Goal: Browse casually: Explore the website without a specific task or goal

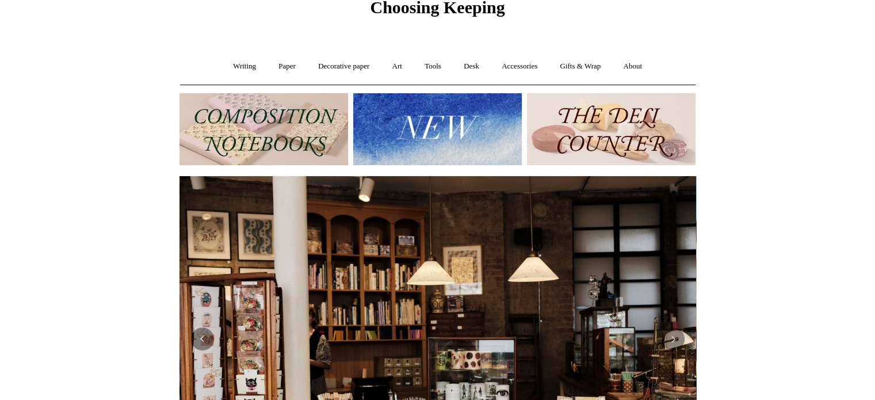
scroll to position [51, 0]
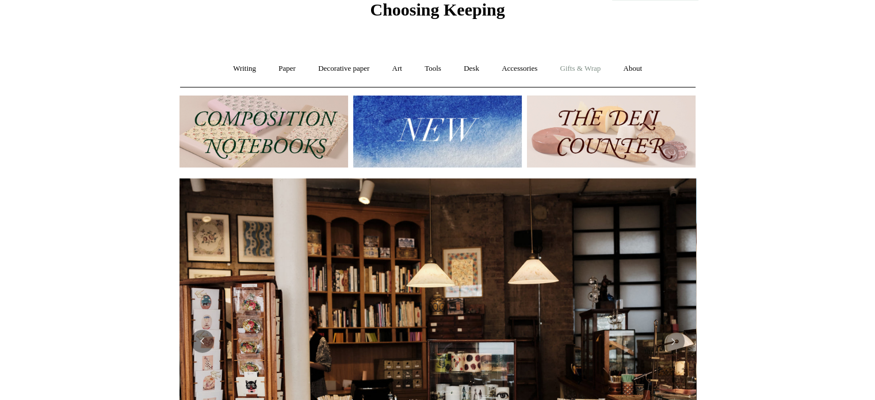
click at [584, 66] on link "Gifts & Wrap +" at bounding box center [581, 69] width 62 height 31
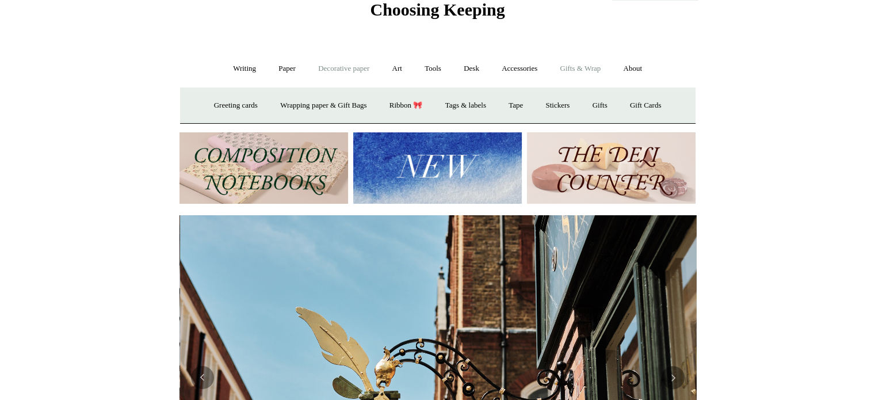
scroll to position [0, 517]
click at [333, 70] on link "Decorative paper +" at bounding box center [344, 69] width 72 height 31
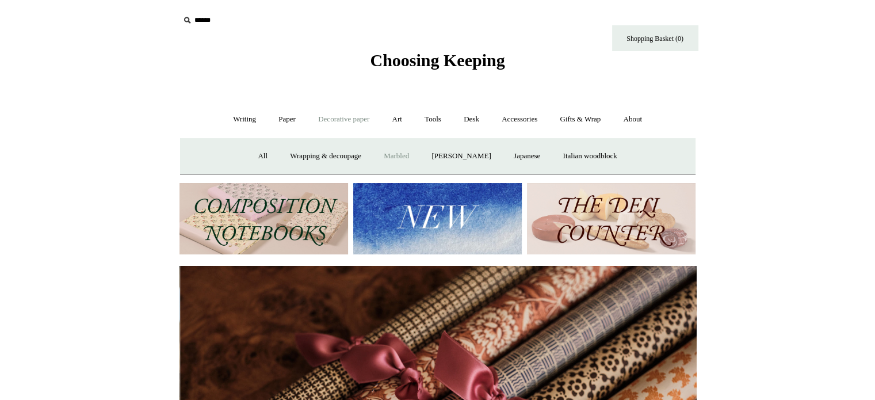
scroll to position [0, 1034]
click at [394, 115] on link "Art +" at bounding box center [397, 119] width 31 height 31
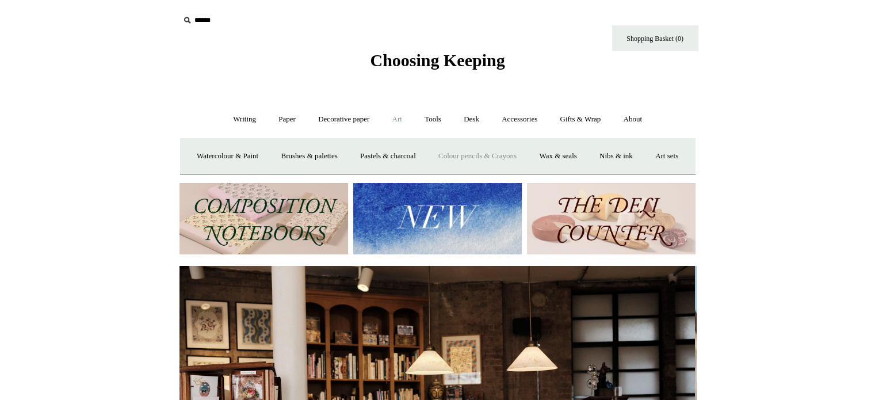
scroll to position [0, 0]
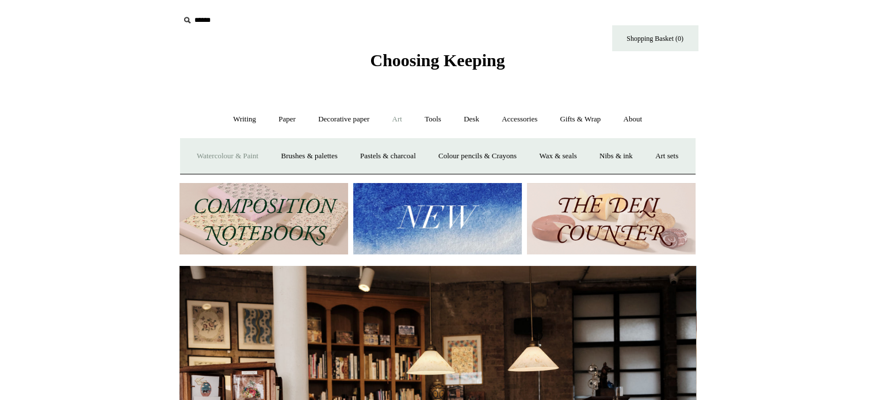
click at [250, 157] on link "Watercolour & Paint" at bounding box center [227, 156] width 82 height 31
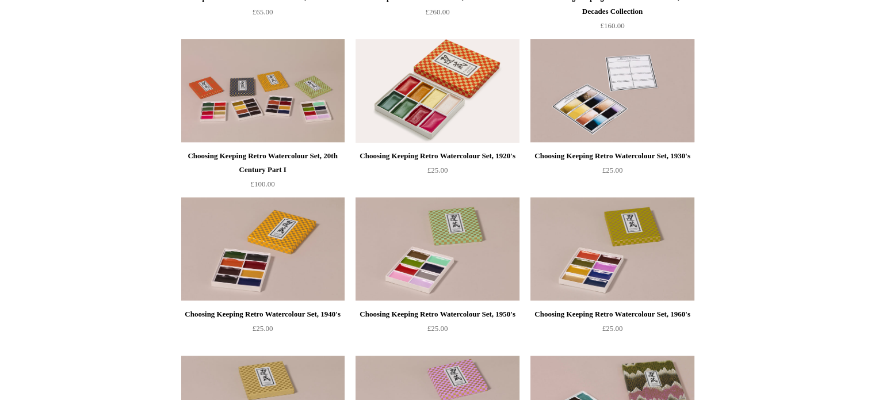
scroll to position [403, 0]
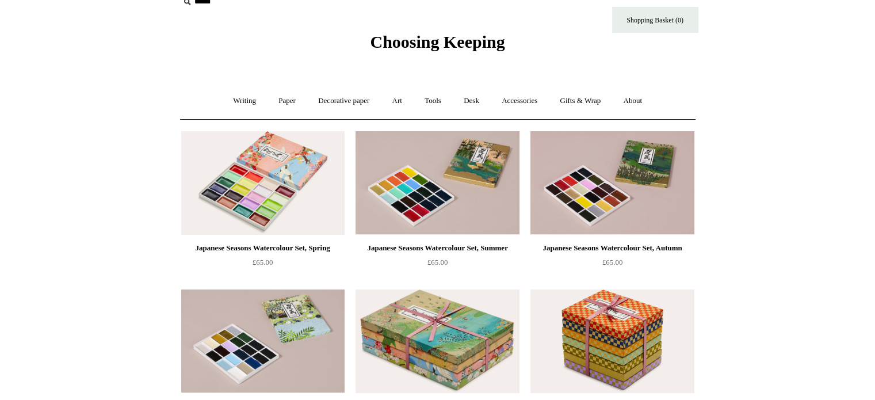
scroll to position [0, 0]
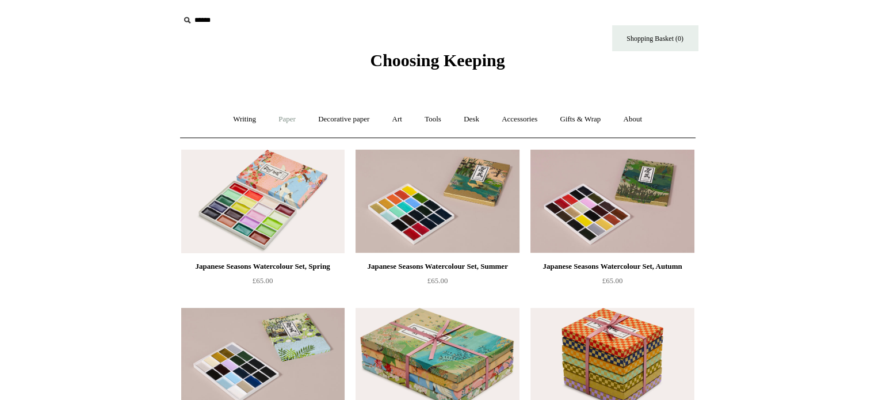
click at [272, 120] on link "Paper +" at bounding box center [287, 119] width 38 height 31
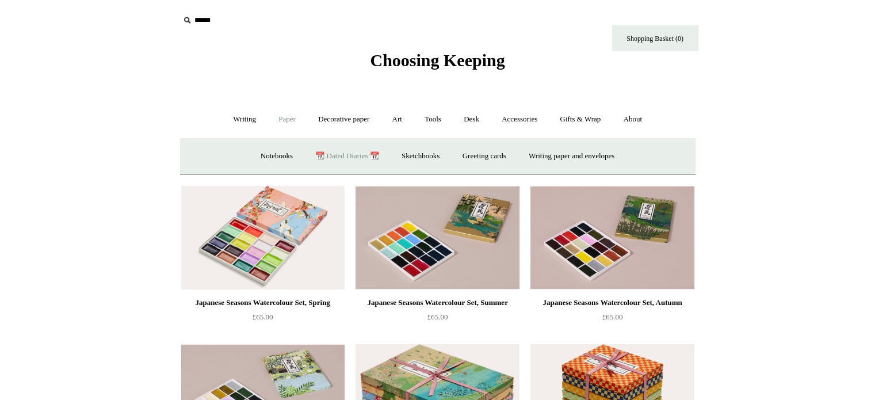
click at [329, 154] on link "📆 Dated Diaries 📆" at bounding box center [347, 156] width 84 height 31
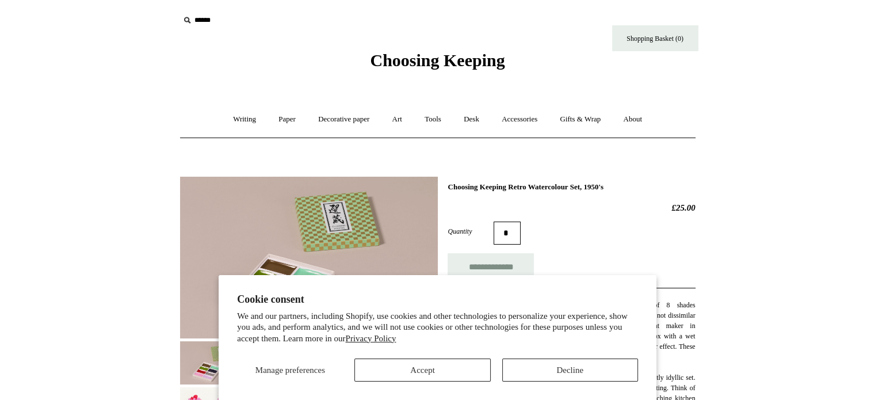
scroll to position [115, 0]
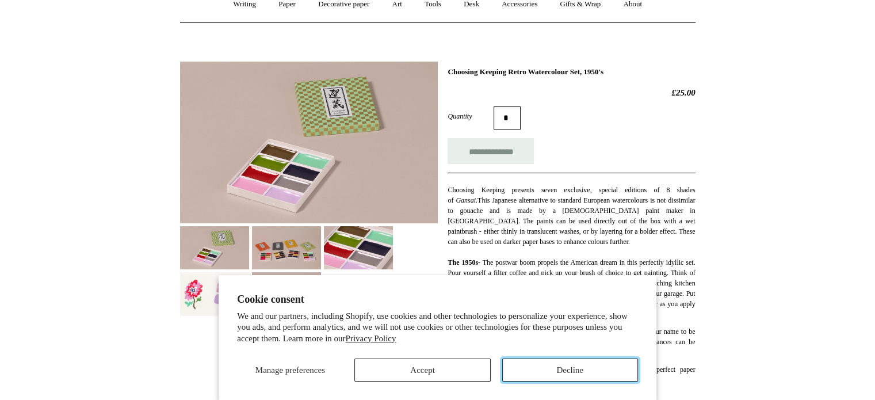
click at [527, 367] on button "Decline" at bounding box center [570, 370] width 136 height 23
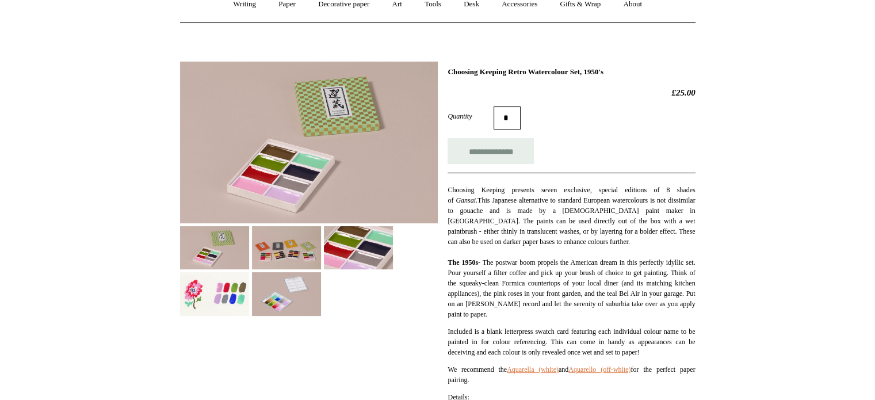
click at [307, 253] on img at bounding box center [286, 247] width 69 height 43
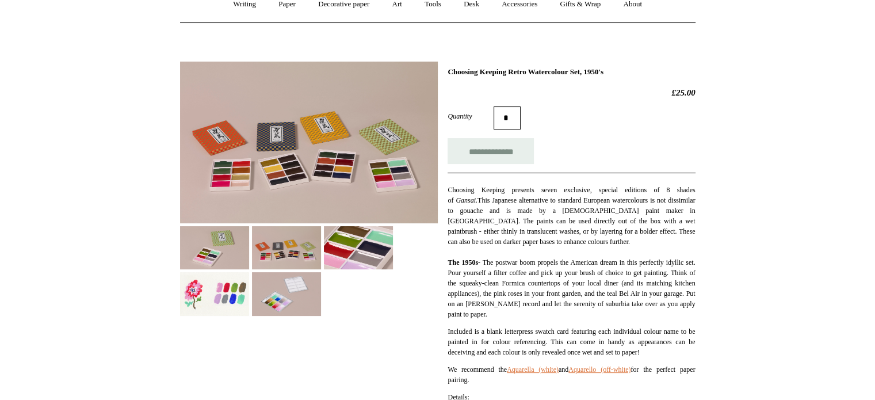
click at [352, 265] on img at bounding box center [358, 247] width 69 height 43
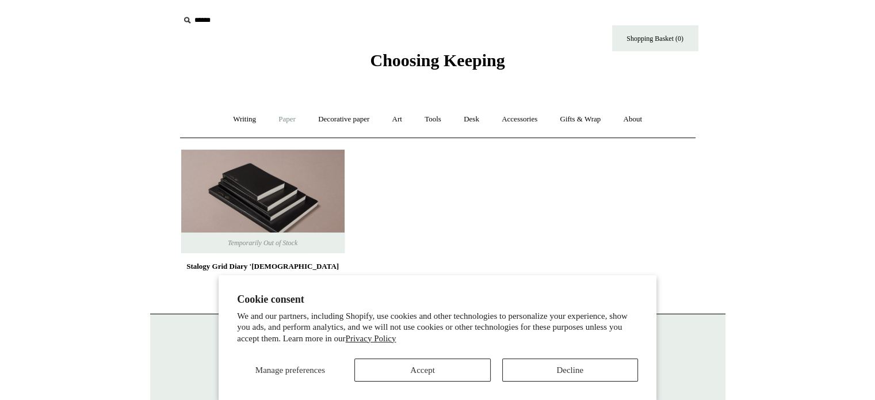
click at [278, 117] on link "Paper +" at bounding box center [287, 119] width 38 height 31
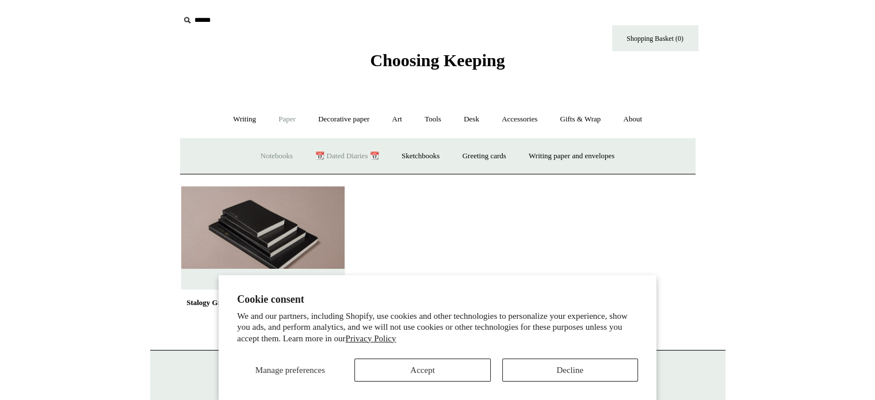
click at [263, 151] on link "Notebooks +" at bounding box center [276, 156] width 53 height 31
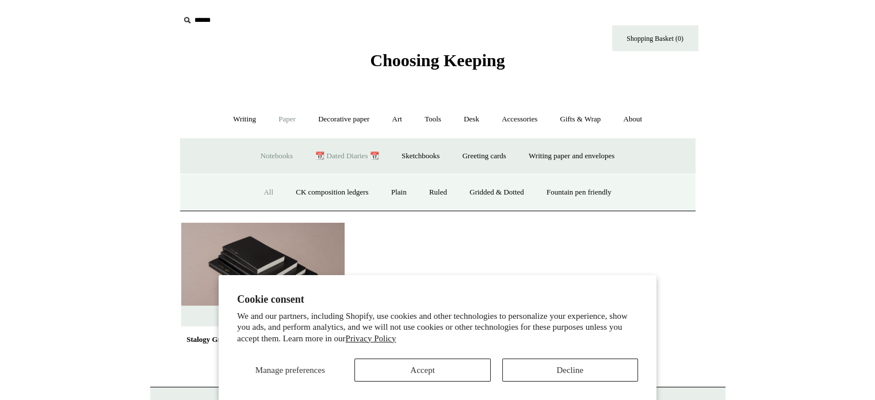
click at [265, 193] on link "All" at bounding box center [268, 192] width 31 height 31
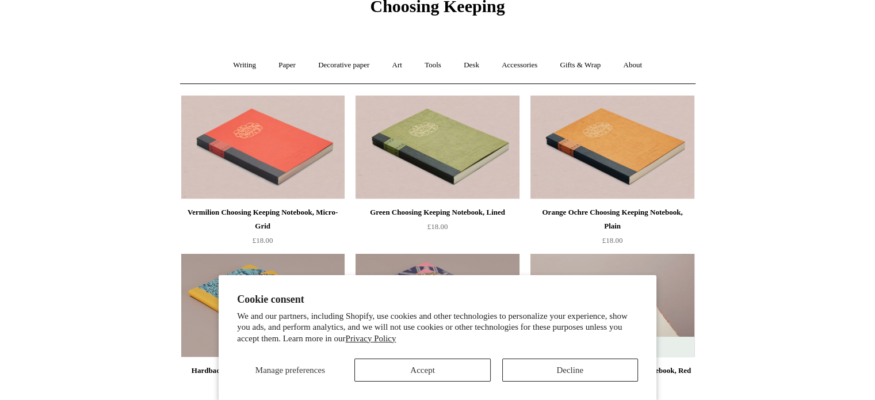
scroll to position [115, 0]
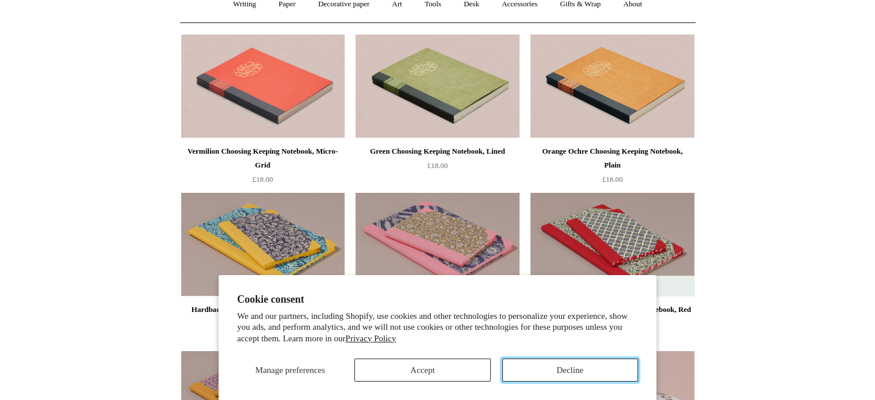
click at [531, 370] on button "Decline" at bounding box center [570, 370] width 136 height 23
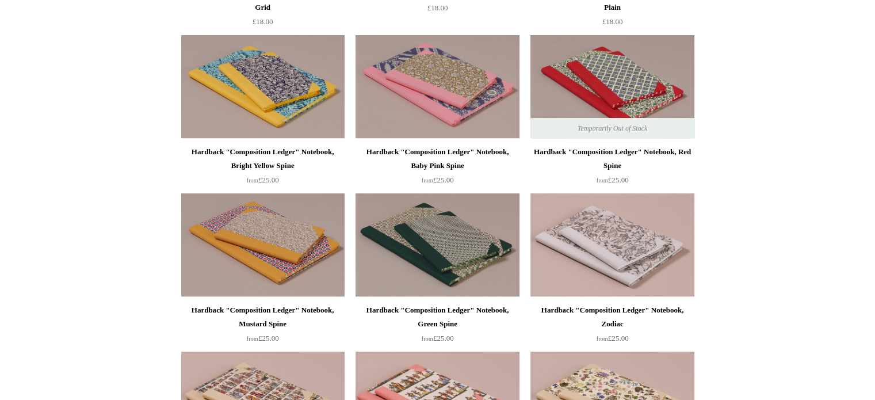
scroll to position [288, 0]
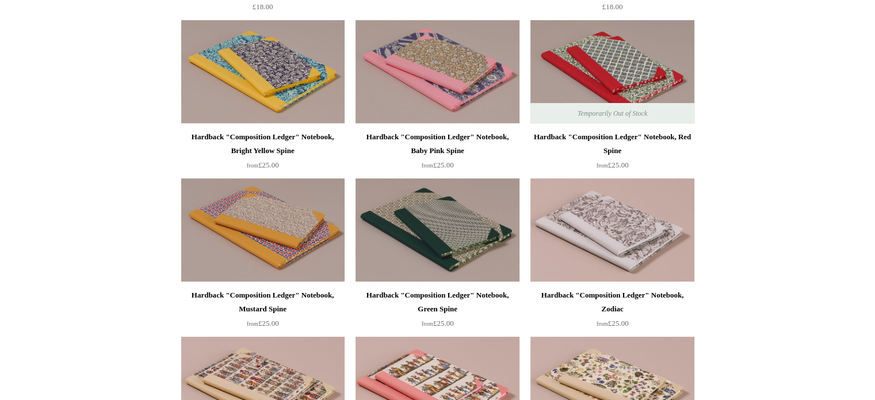
drag, startPoint x: 534, startPoint y: 82, endPoint x: 753, endPoint y: 125, distance: 223.5
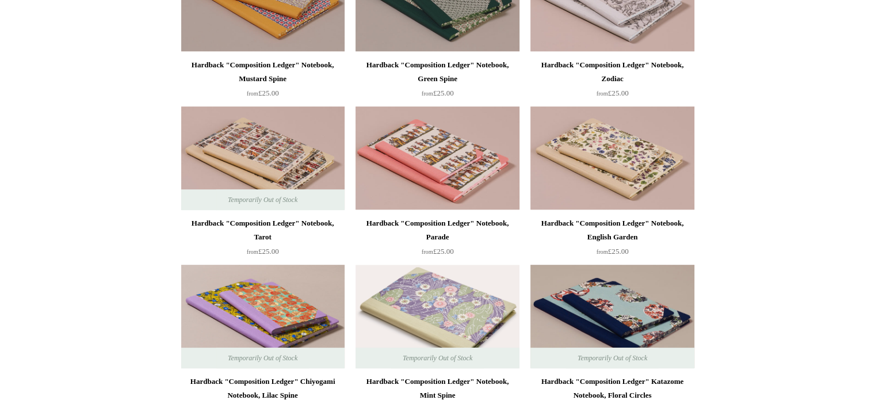
scroll to position [0, 0]
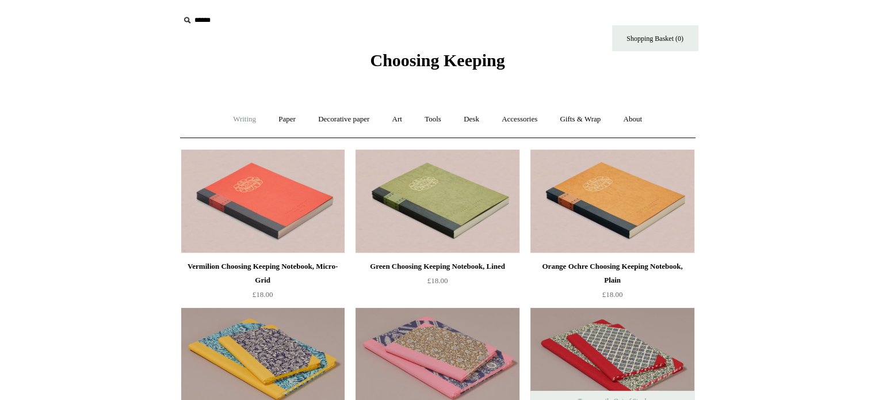
click at [238, 117] on link "Writing +" at bounding box center [245, 119] width 44 height 31
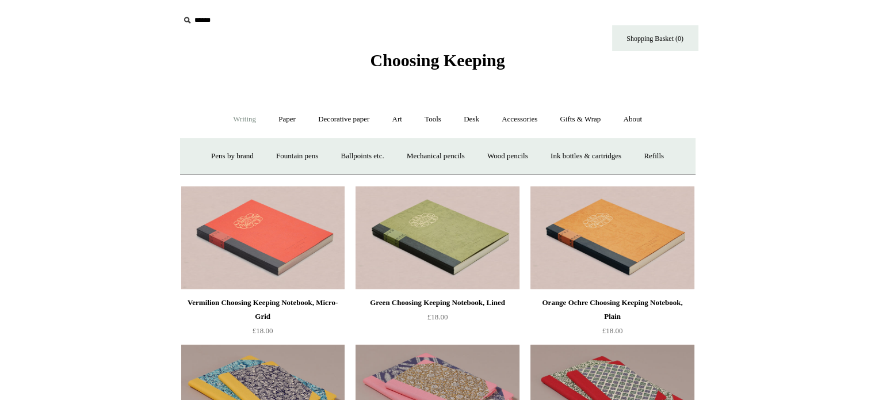
click at [239, 122] on link "Writing -" at bounding box center [245, 119] width 44 height 31
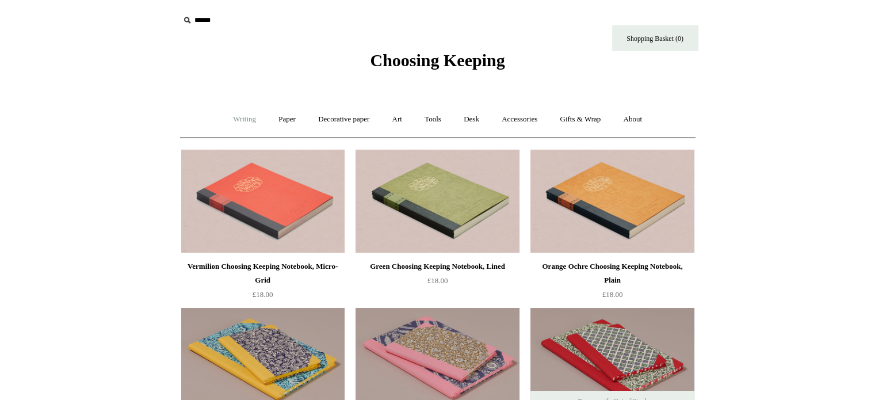
click at [239, 122] on link "Writing +" at bounding box center [245, 119] width 44 height 31
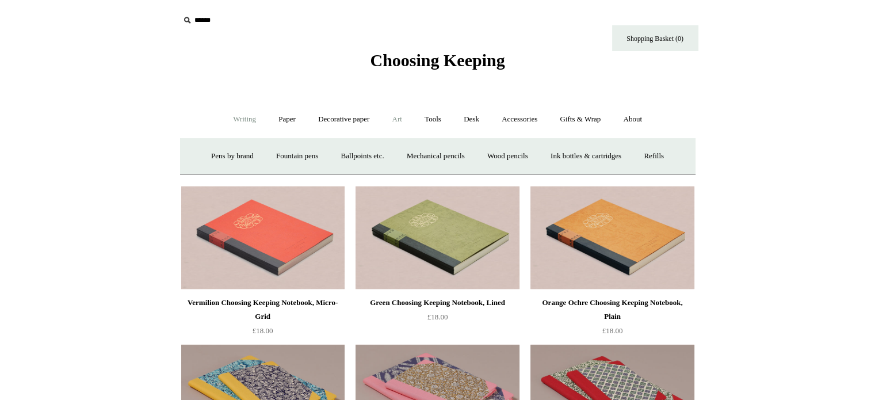
click at [397, 124] on link "Art +" at bounding box center [397, 119] width 31 height 31
click at [520, 116] on link "Accessories +" at bounding box center [519, 119] width 56 height 31
click at [213, 154] on link "Personal Accessories +" at bounding box center [241, 156] width 83 height 31
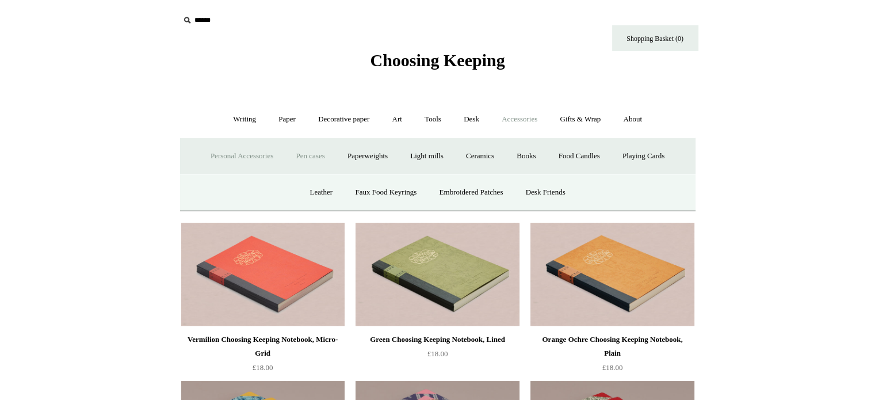
click at [302, 159] on link "Pen cases" at bounding box center [309, 156] width 49 height 31
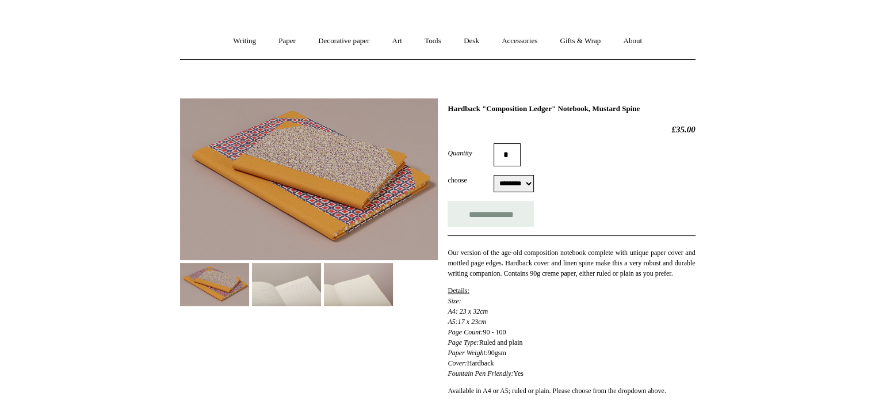
scroll to position [173, 0]
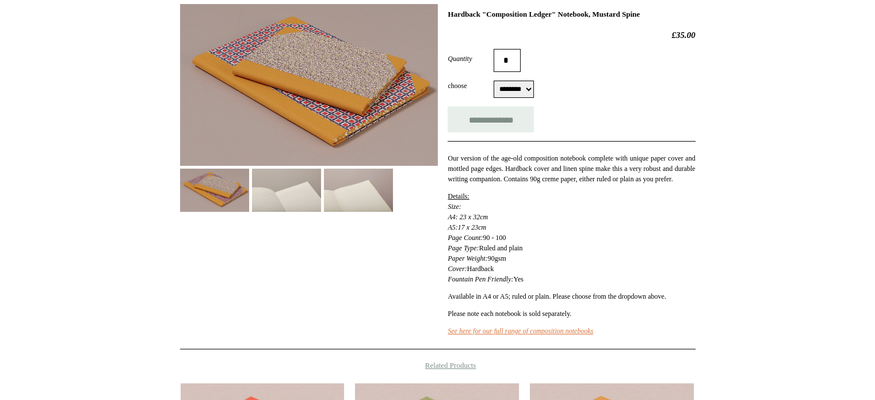
click at [306, 183] on img at bounding box center [286, 190] width 69 height 43
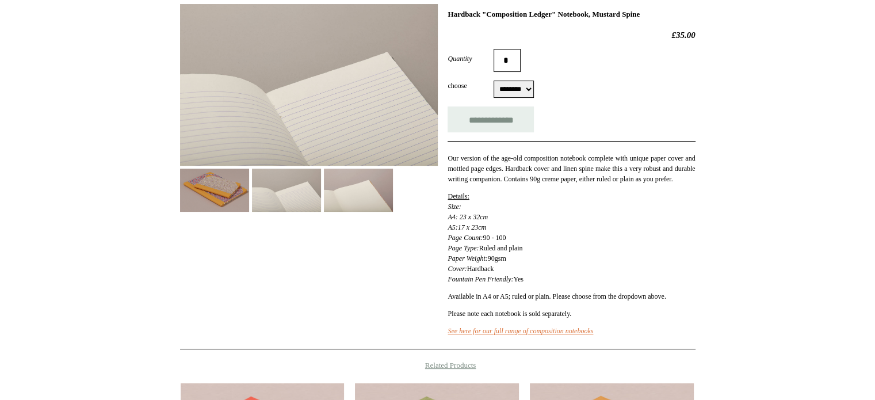
click at [341, 192] on img at bounding box center [358, 190] width 69 height 43
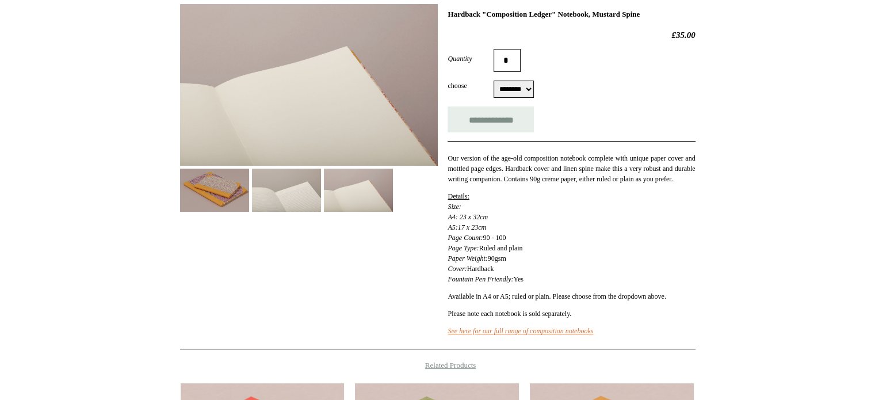
click at [230, 200] on img at bounding box center [214, 190] width 69 height 43
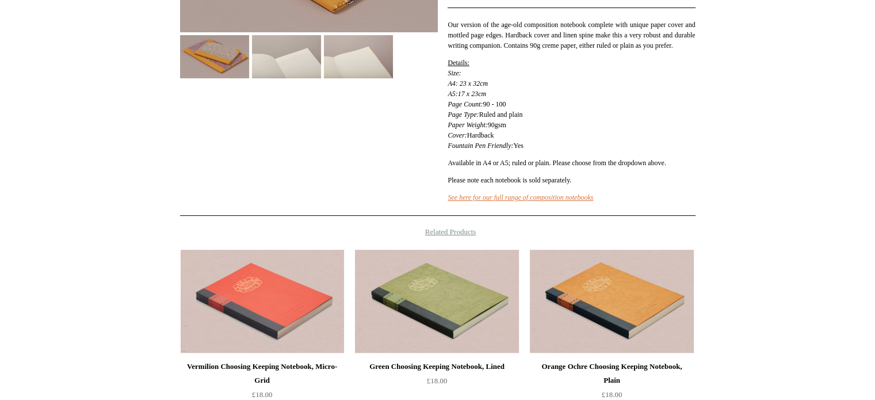
scroll to position [403, 0]
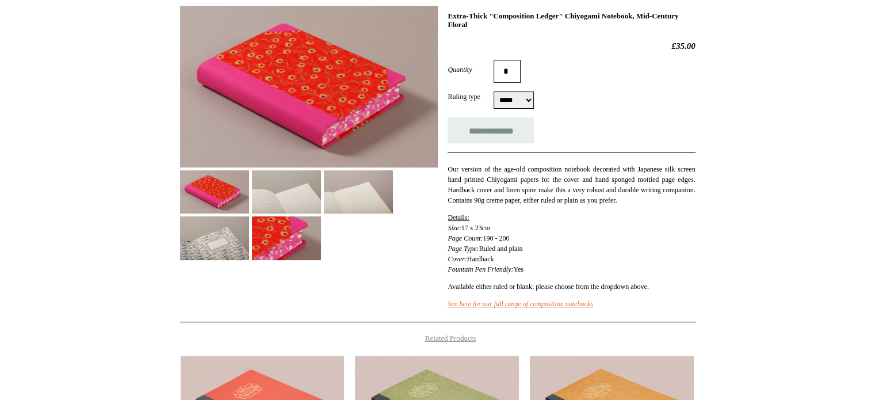
scroll to position [173, 0]
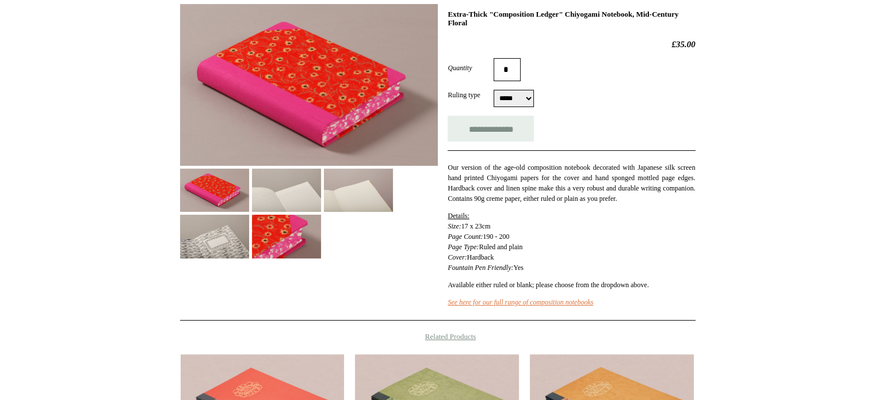
click at [279, 200] on img at bounding box center [286, 190] width 69 height 43
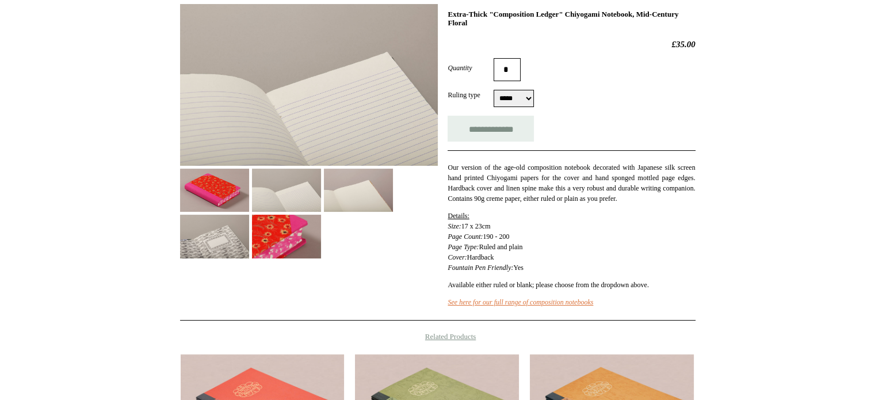
click at [249, 235] on img at bounding box center [214, 236] width 69 height 43
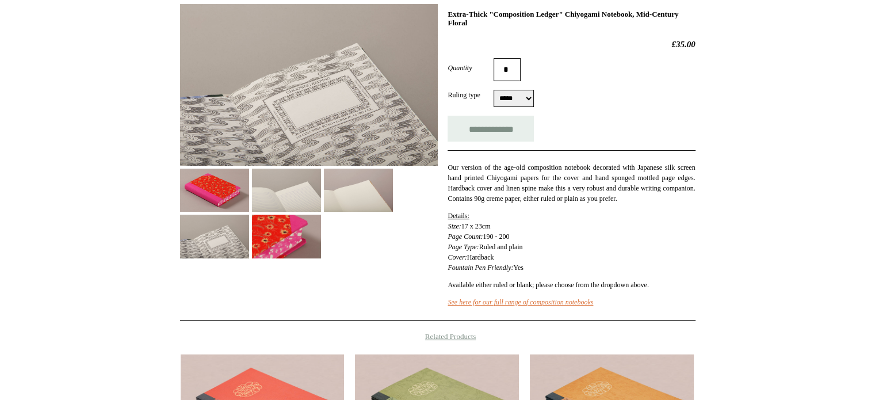
click at [321, 233] on img at bounding box center [286, 236] width 69 height 43
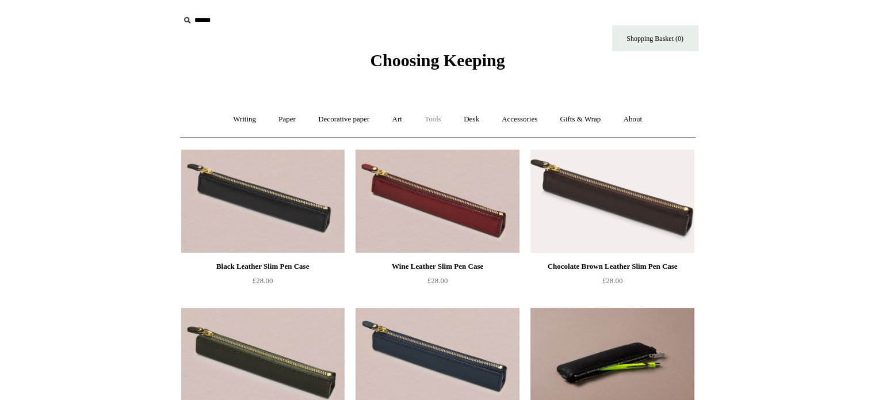
click at [439, 124] on link "Tools +" at bounding box center [432, 119] width 37 height 31
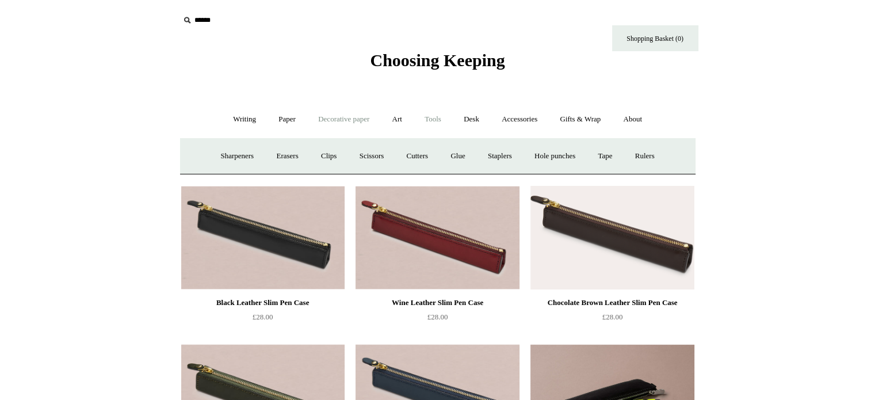
click at [366, 124] on link "Decorative paper +" at bounding box center [344, 119] width 72 height 31
click at [247, 151] on link "All" at bounding box center [262, 156] width 31 height 31
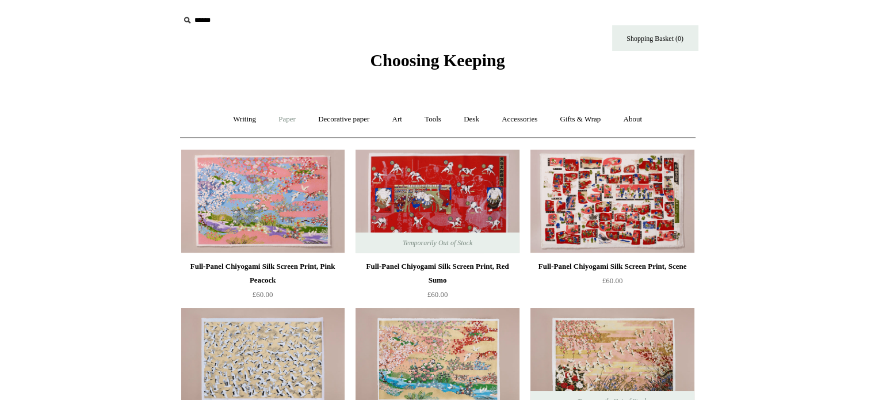
click at [270, 124] on link "Paper +" at bounding box center [287, 119] width 38 height 31
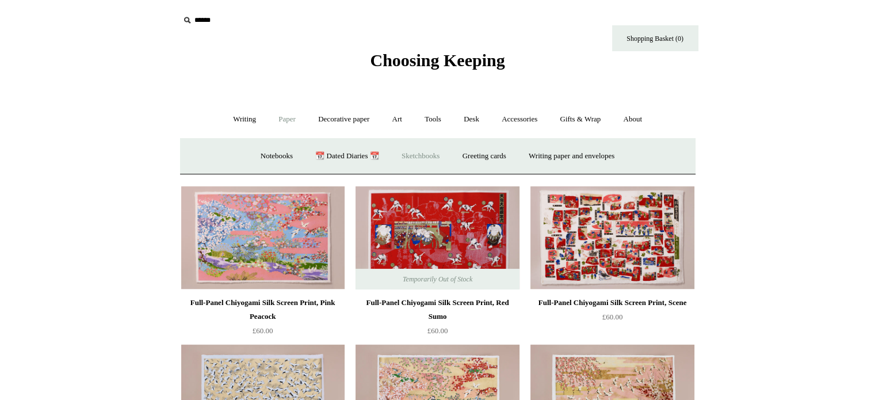
click at [426, 159] on link "Sketchbooks +" at bounding box center [420, 156] width 59 height 31
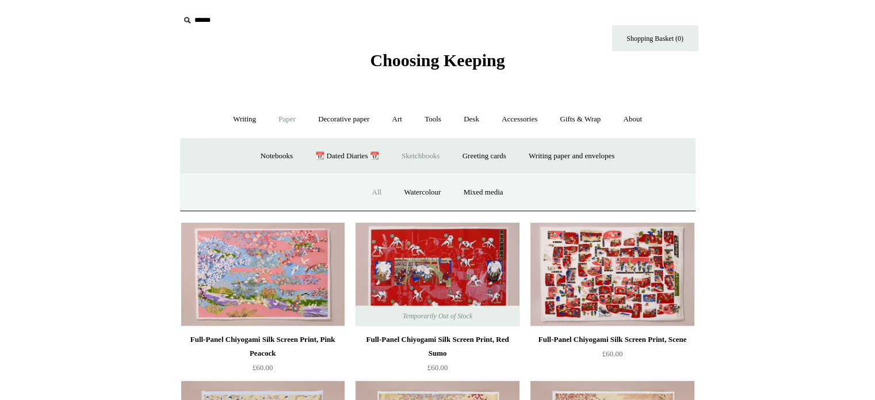
click at [380, 190] on link "All" at bounding box center [376, 192] width 31 height 31
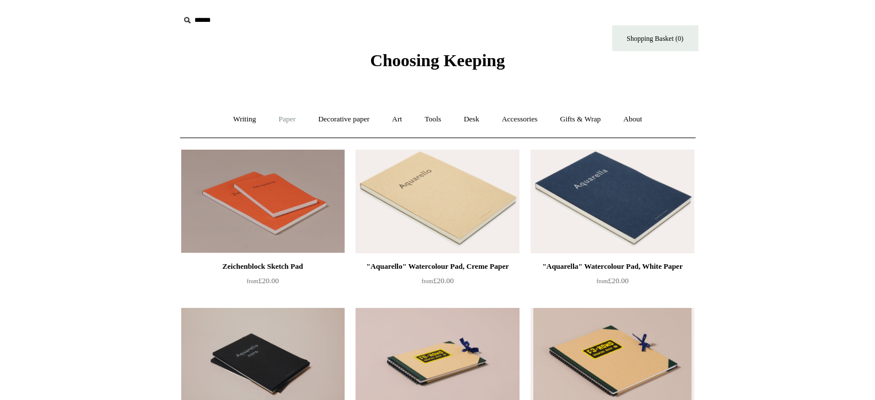
click at [280, 117] on link "Paper +" at bounding box center [287, 119] width 38 height 31
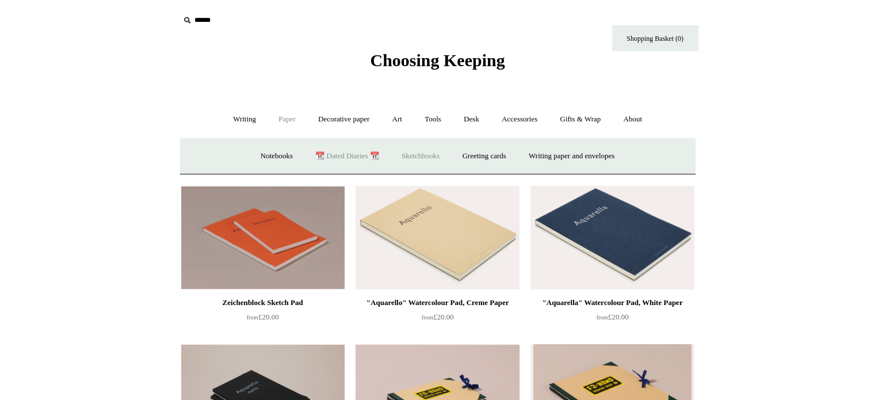
click at [352, 155] on link "📆 Dated Diaries 📆" at bounding box center [347, 156] width 84 height 31
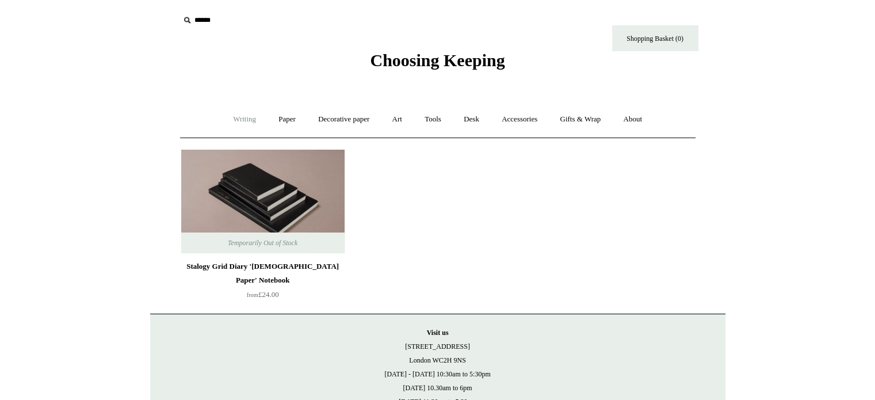
click at [244, 112] on link "Writing +" at bounding box center [245, 119] width 44 height 31
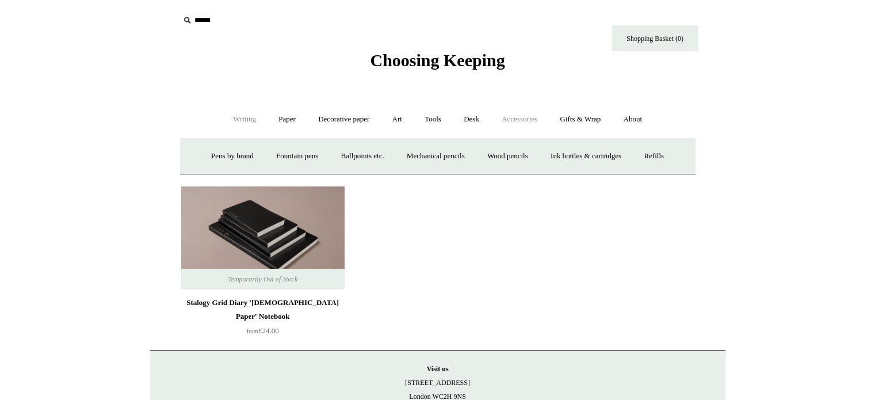
click at [534, 124] on link "Accessories +" at bounding box center [519, 119] width 56 height 31
click at [256, 154] on link "Personal Accessories +" at bounding box center [241, 156] width 83 height 31
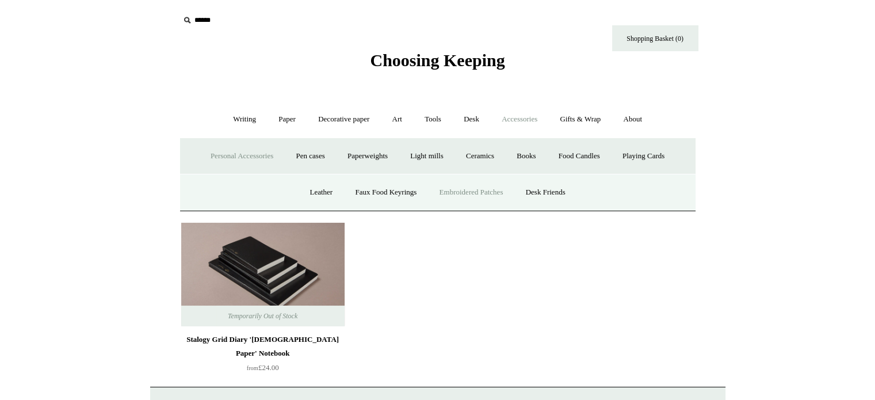
click at [479, 188] on link "Embroidered Patches" at bounding box center [471, 192] width 85 height 31
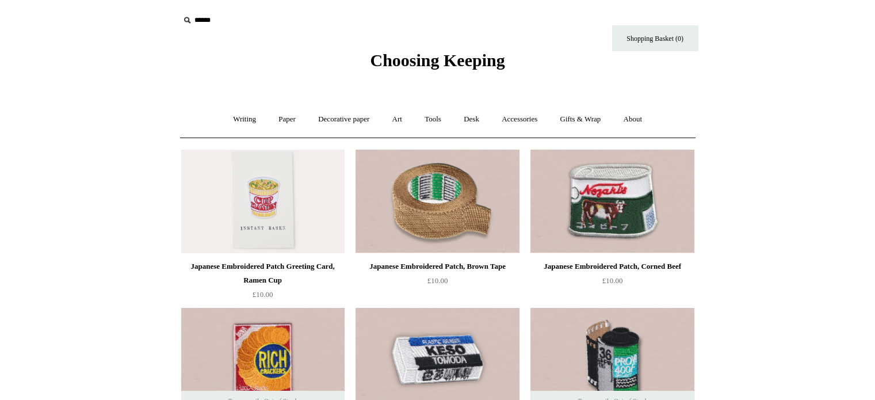
scroll to position [58, 0]
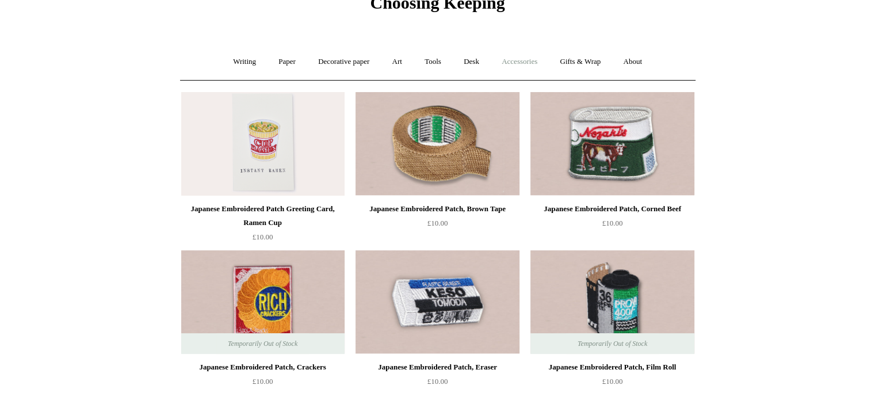
click at [531, 62] on link "Accessories +" at bounding box center [519, 62] width 56 height 31
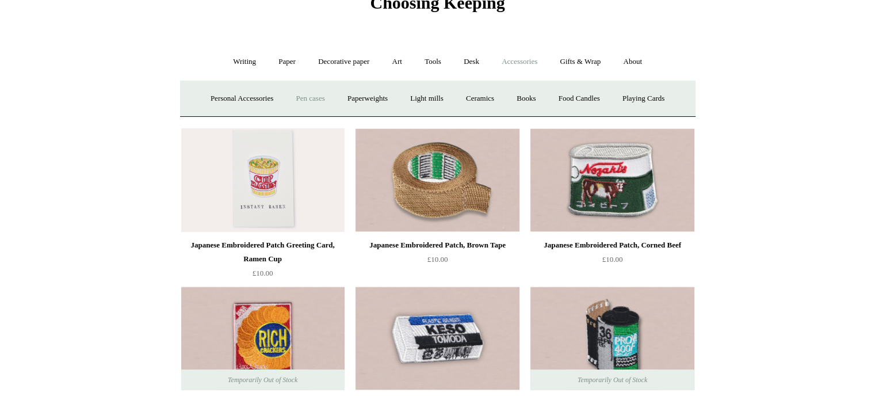
click at [306, 96] on link "Pen cases" at bounding box center [309, 98] width 49 height 31
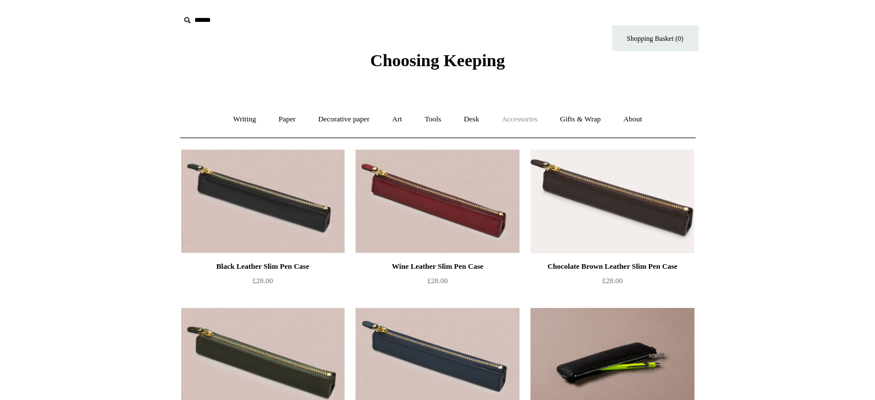
click at [525, 119] on link "Accessories +" at bounding box center [519, 119] width 56 height 31
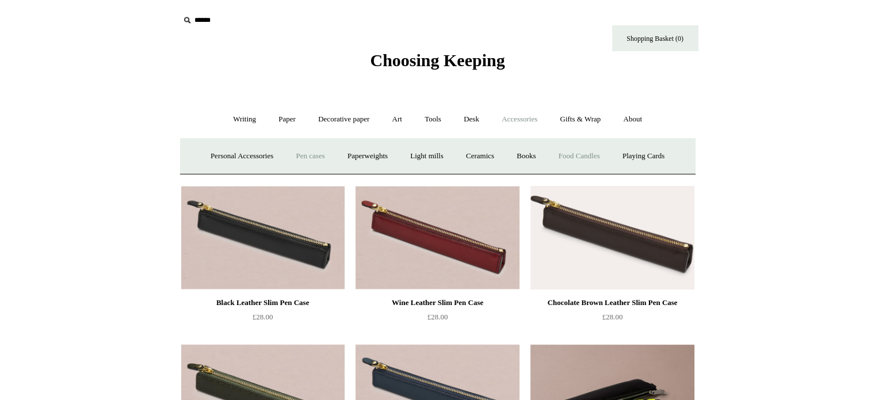
click at [574, 154] on link "Food Candles" at bounding box center [579, 156] width 62 height 31
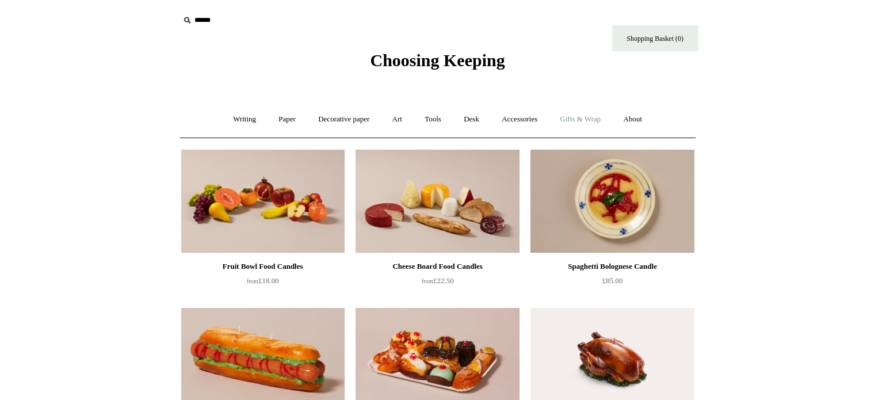
click at [578, 123] on link "Gifts & Wrap +" at bounding box center [581, 119] width 62 height 31
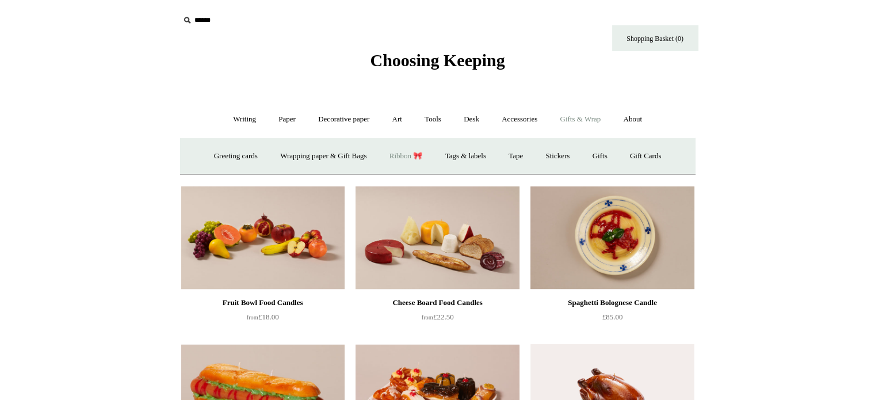
click at [403, 157] on link "Ribbon 🎀" at bounding box center [406, 156] width 54 height 31
